Goal: Task Accomplishment & Management: Complete application form

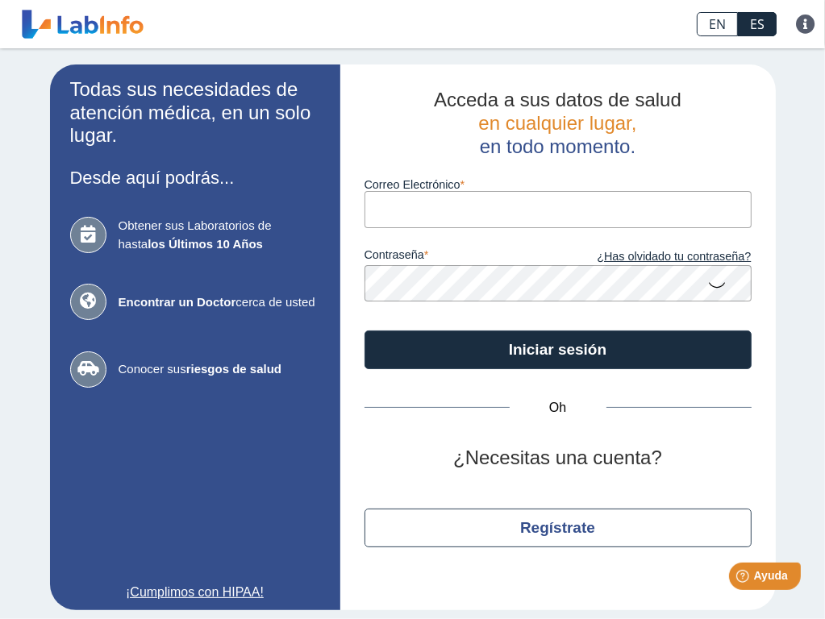
type input "[EMAIL_ADDRESS][DOMAIN_NAME]"
click at [628, 373] on div "Oh ¿Necesitas una cuenta? Regístrate" at bounding box center [558, 477] width 387 height 217
type input "[EMAIL_ADDRESS][DOMAIN_NAME]"
click at [703, 186] on label "Correo Electrónico" at bounding box center [558, 184] width 387 height 13
click at [703, 191] on input "[EMAIL_ADDRESS][DOMAIN_NAME]" at bounding box center [558, 209] width 387 height 36
